Goal: Information Seeking & Learning: Learn about a topic

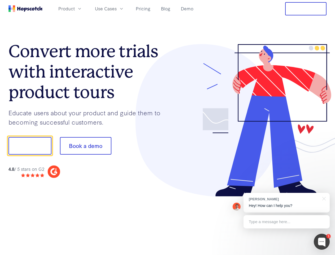
click at [168, 127] on div at bounding box center [247, 120] width 159 height 153
click at [75, 8] on span "Product" at bounding box center [66, 8] width 16 height 7
click at [117, 8] on span "Use Cases" at bounding box center [106, 8] width 22 height 7
click at [306, 9] on button "Free Trial" at bounding box center [305, 8] width 41 height 13
click at [30, 146] on button "Show me!" at bounding box center [29, 146] width 43 height 18
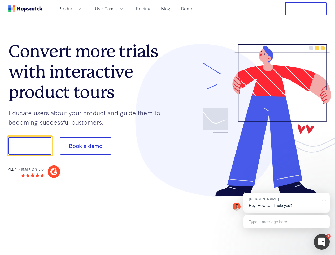
click at [85, 146] on button "Book a demo" at bounding box center [85, 146] width 51 height 18
click at [322, 242] on div at bounding box center [322, 242] width 16 height 16
click at [287, 203] on div "[PERSON_NAME] Hey! How can I help you?" at bounding box center [287, 203] width 86 height 20
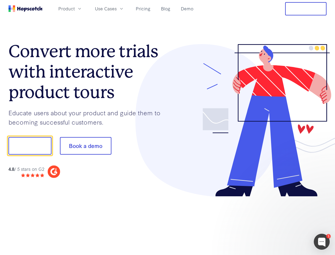
click at [323, 198] on div at bounding box center [280, 181] width 100 height 106
click at [287, 222] on div at bounding box center [280, 181] width 100 height 106
